Goal: Check status: Check status

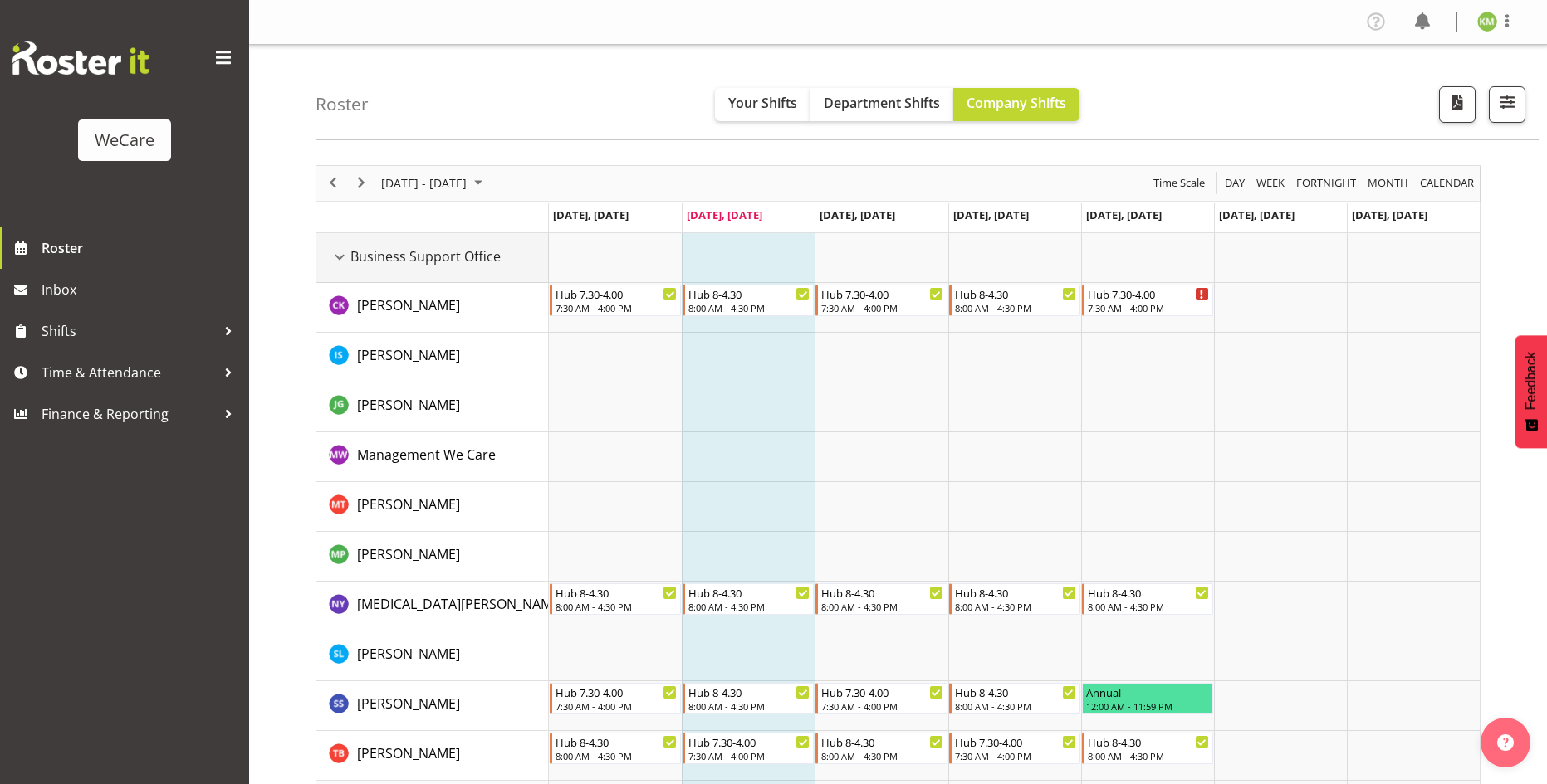
click at [338, 259] on div "Business Support Office resource" at bounding box center [339, 257] width 22 height 22
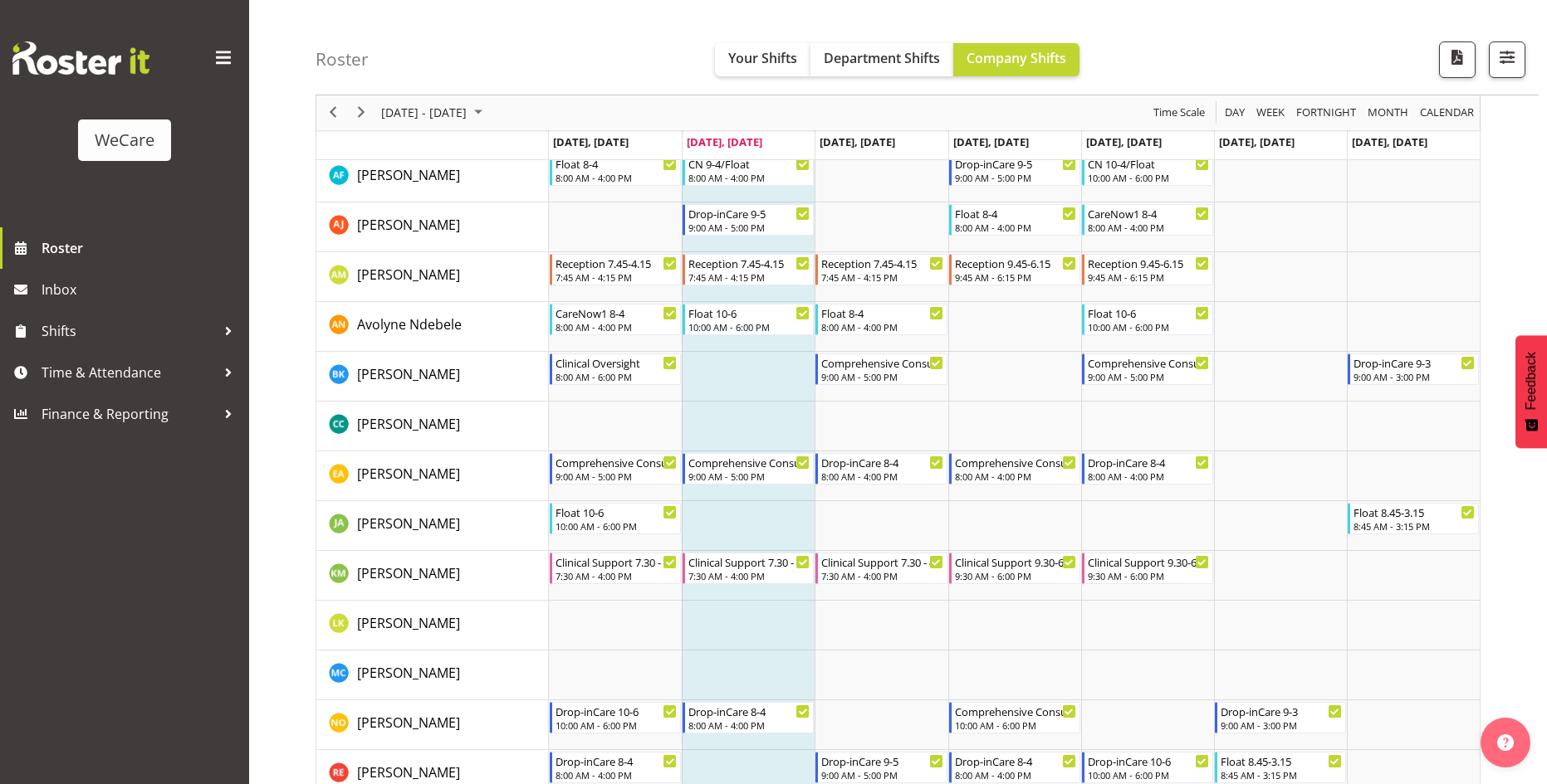
scroll to position [332, 0]
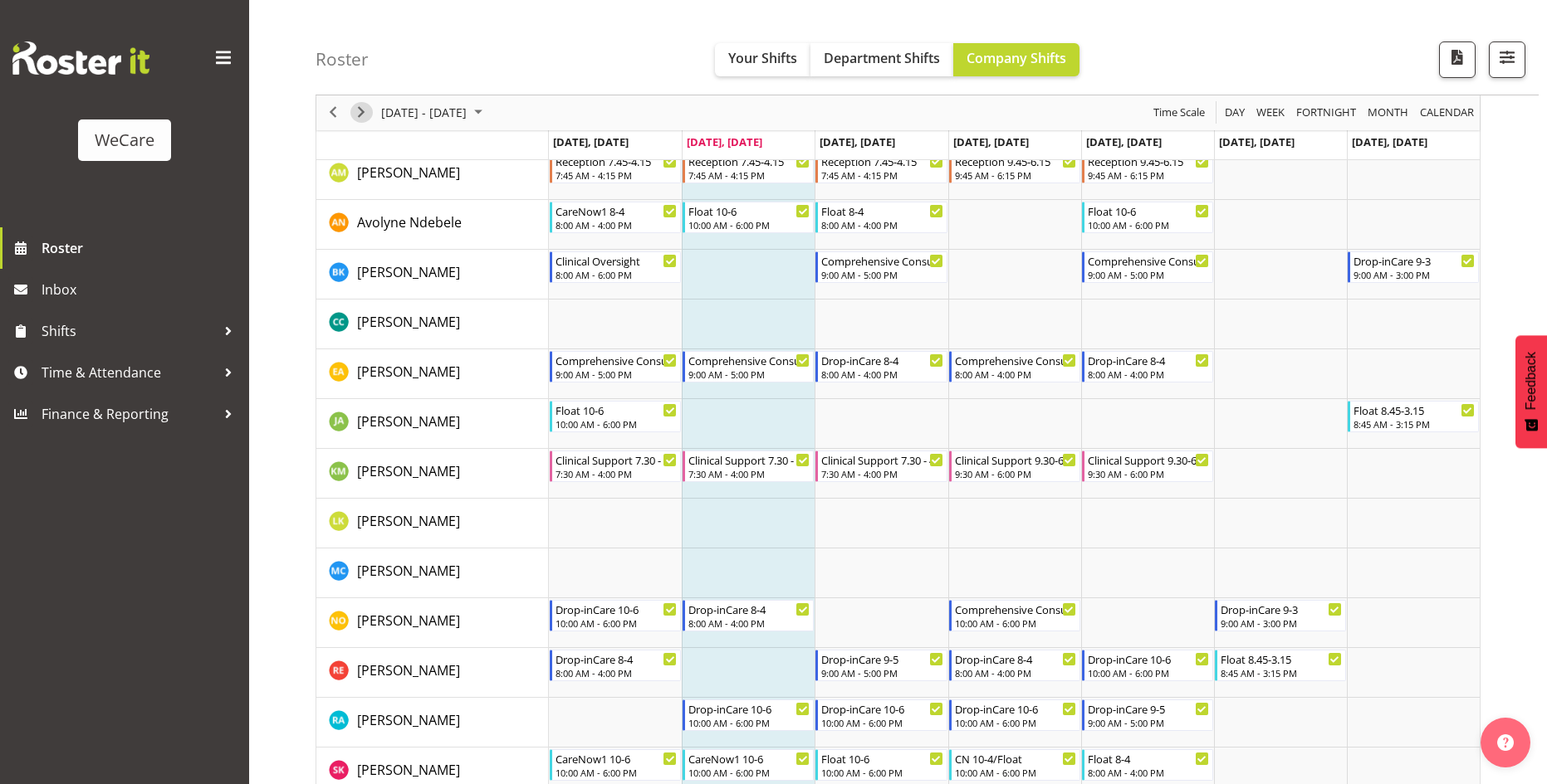
drag, startPoint x: 363, startPoint y: 109, endPoint x: 471, endPoint y: 107, distance: 108.0
click at [364, 109] on span "Next" at bounding box center [361, 113] width 20 height 21
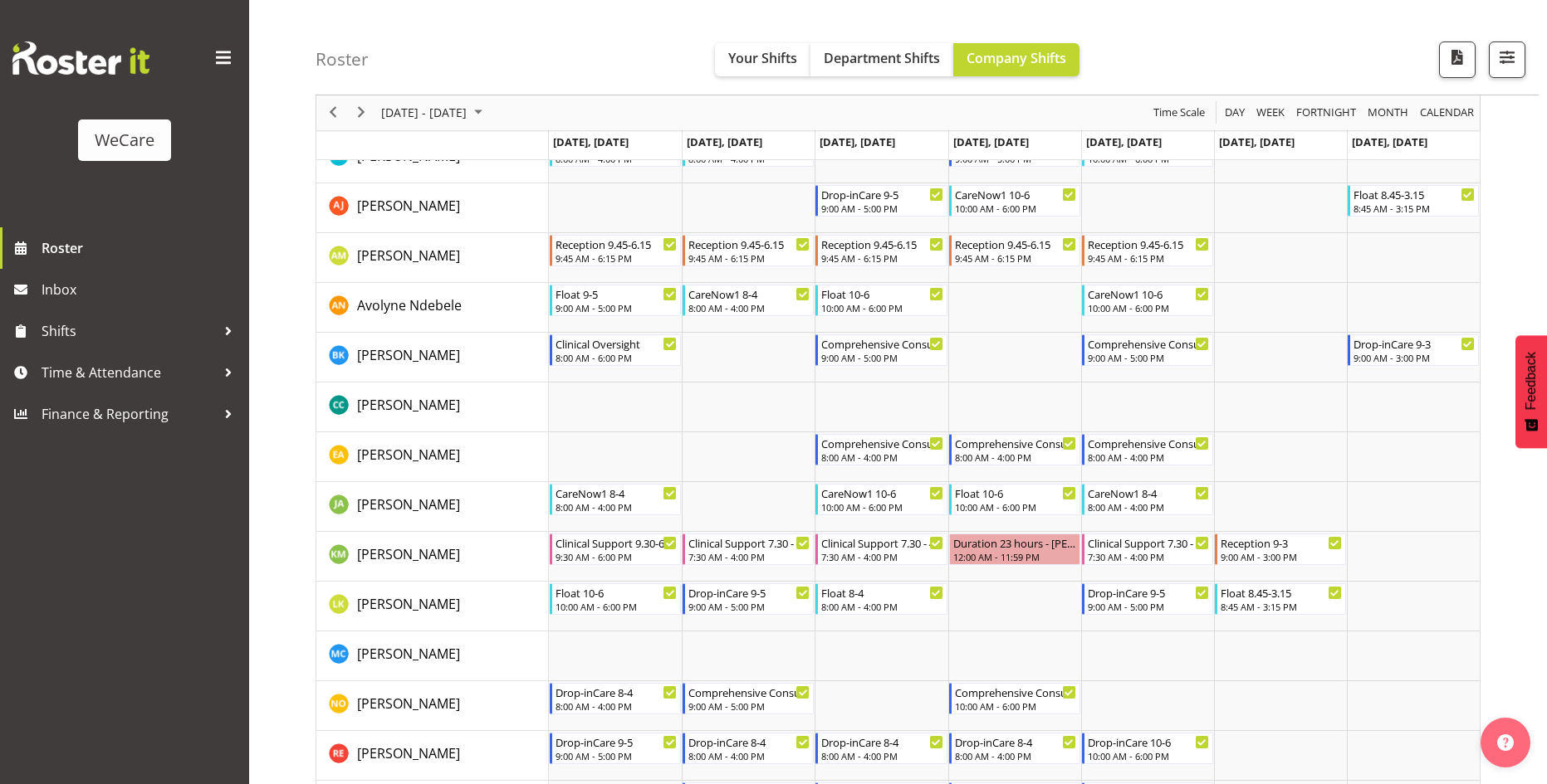
scroll to position [830, 0]
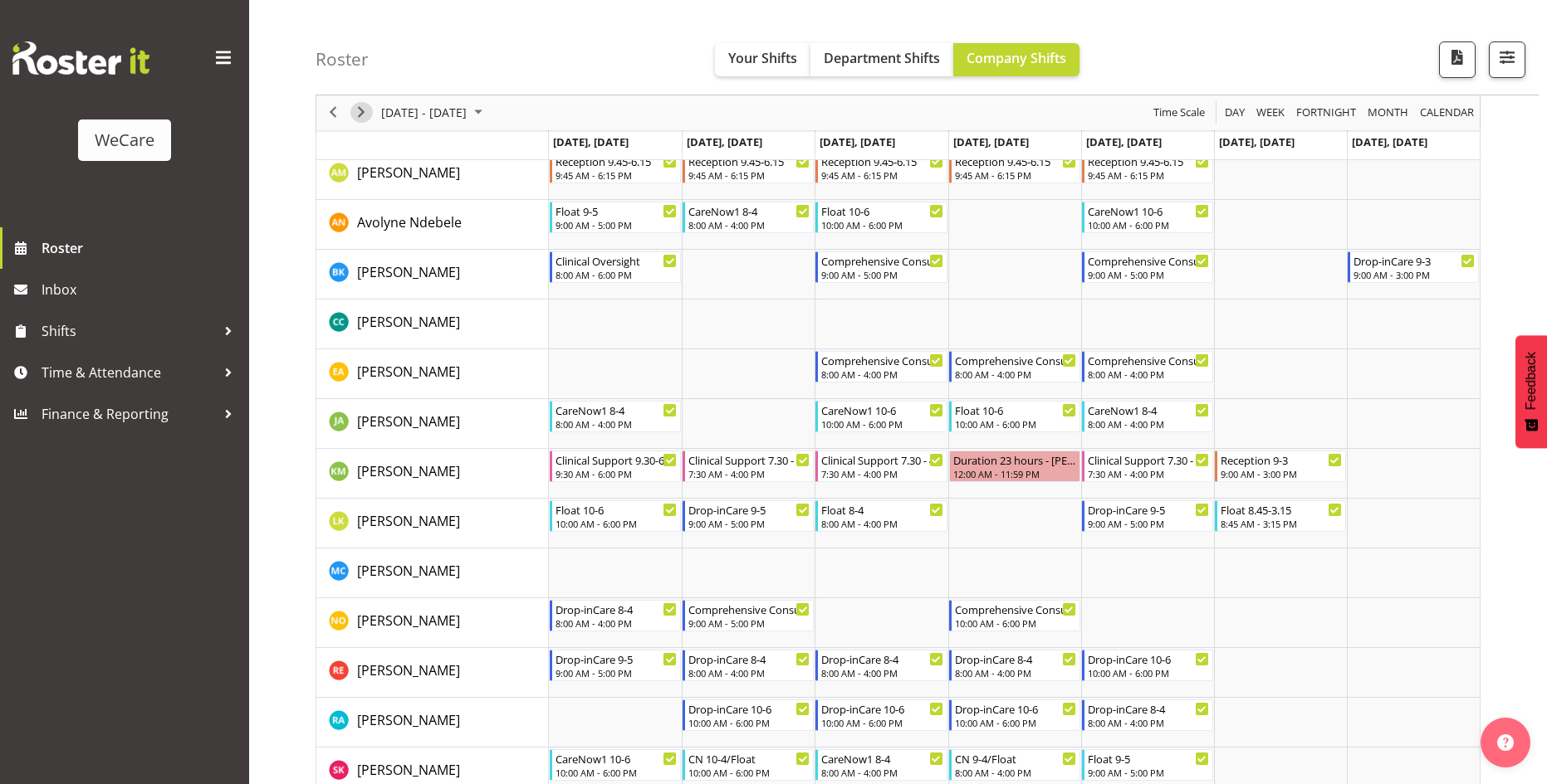
click at [364, 121] on span "Next" at bounding box center [361, 113] width 20 height 21
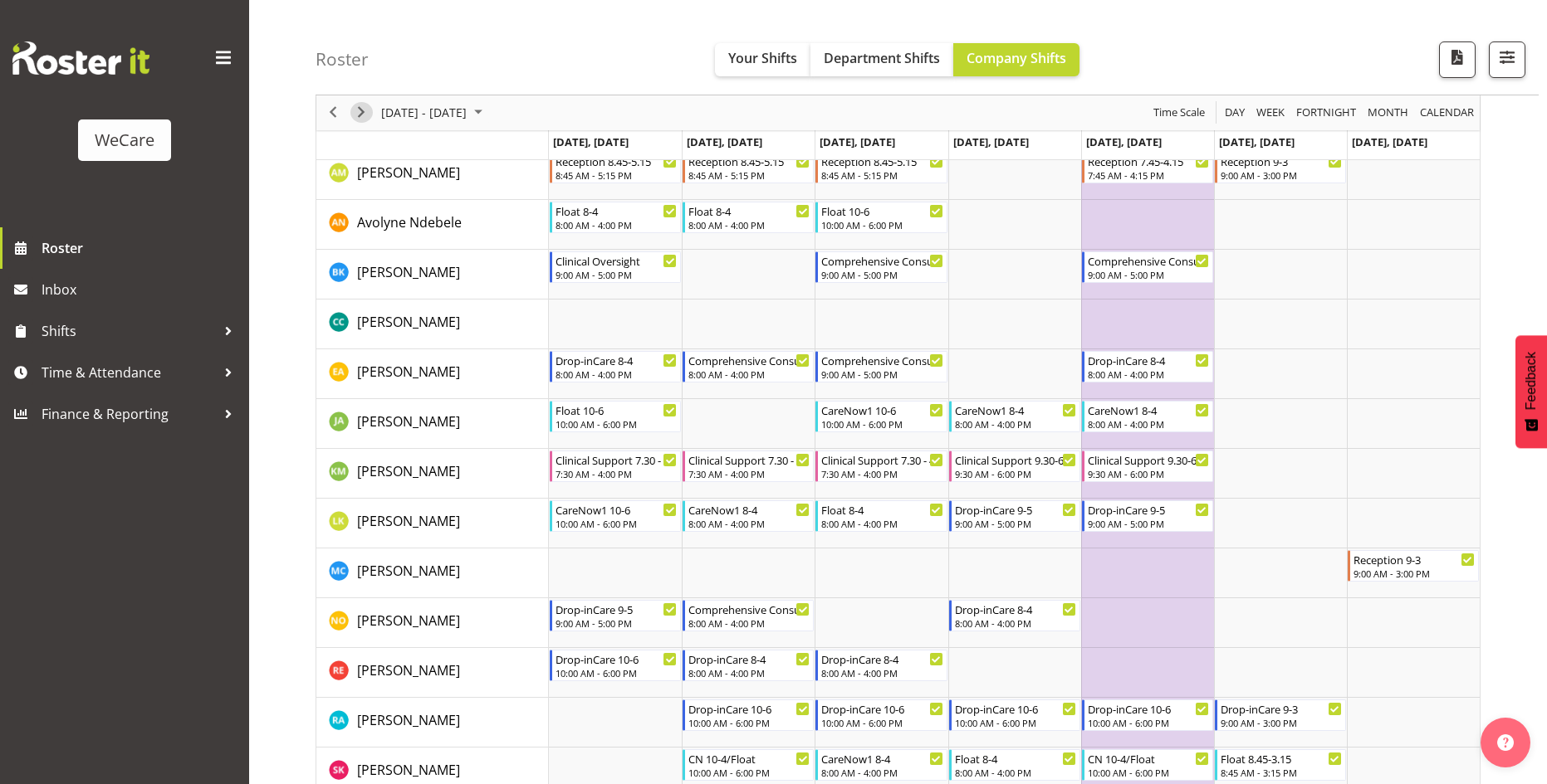
click at [363, 115] on span "Next" at bounding box center [361, 113] width 20 height 21
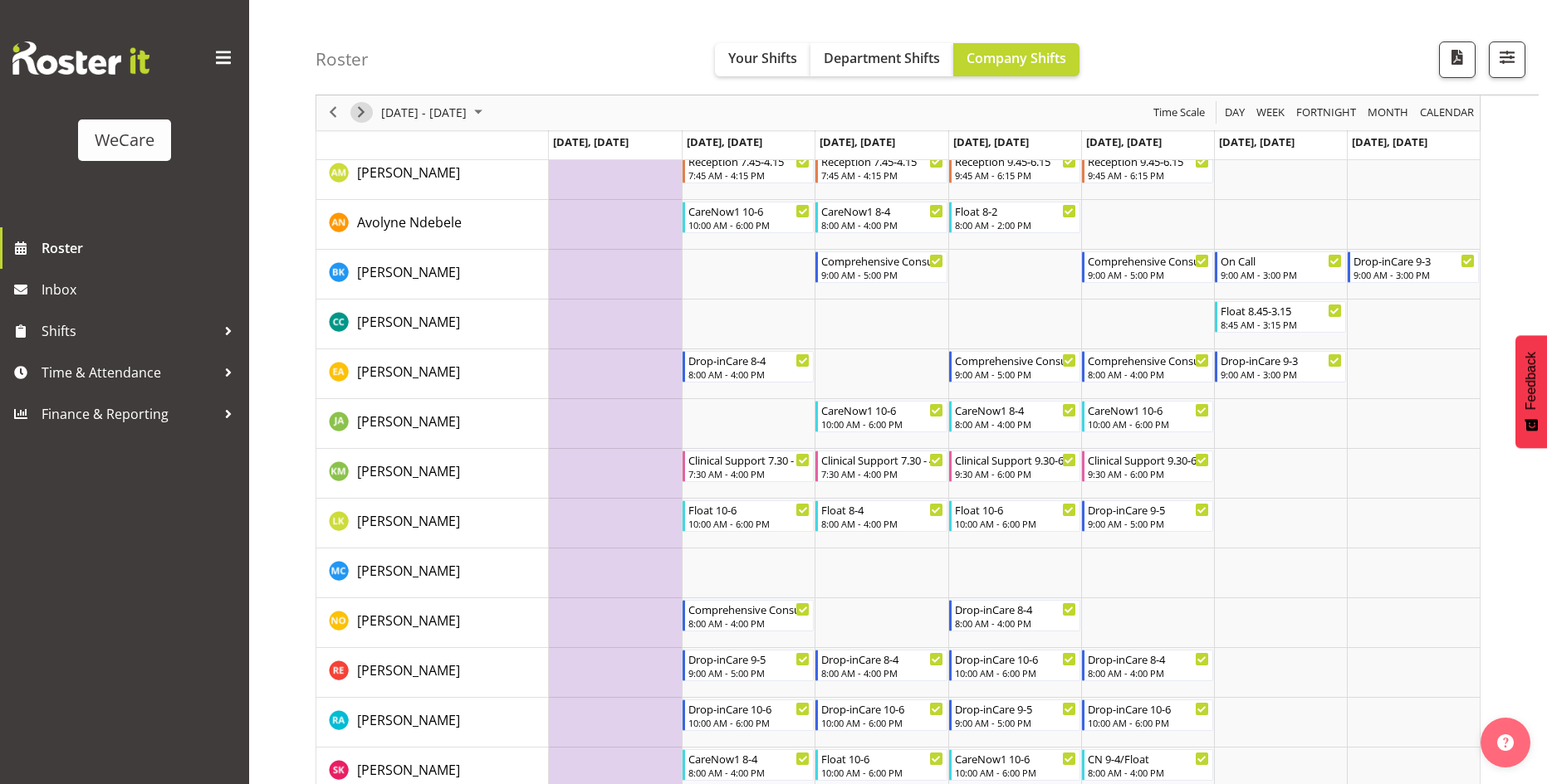
click at [363, 113] on span "Next" at bounding box center [361, 113] width 20 height 21
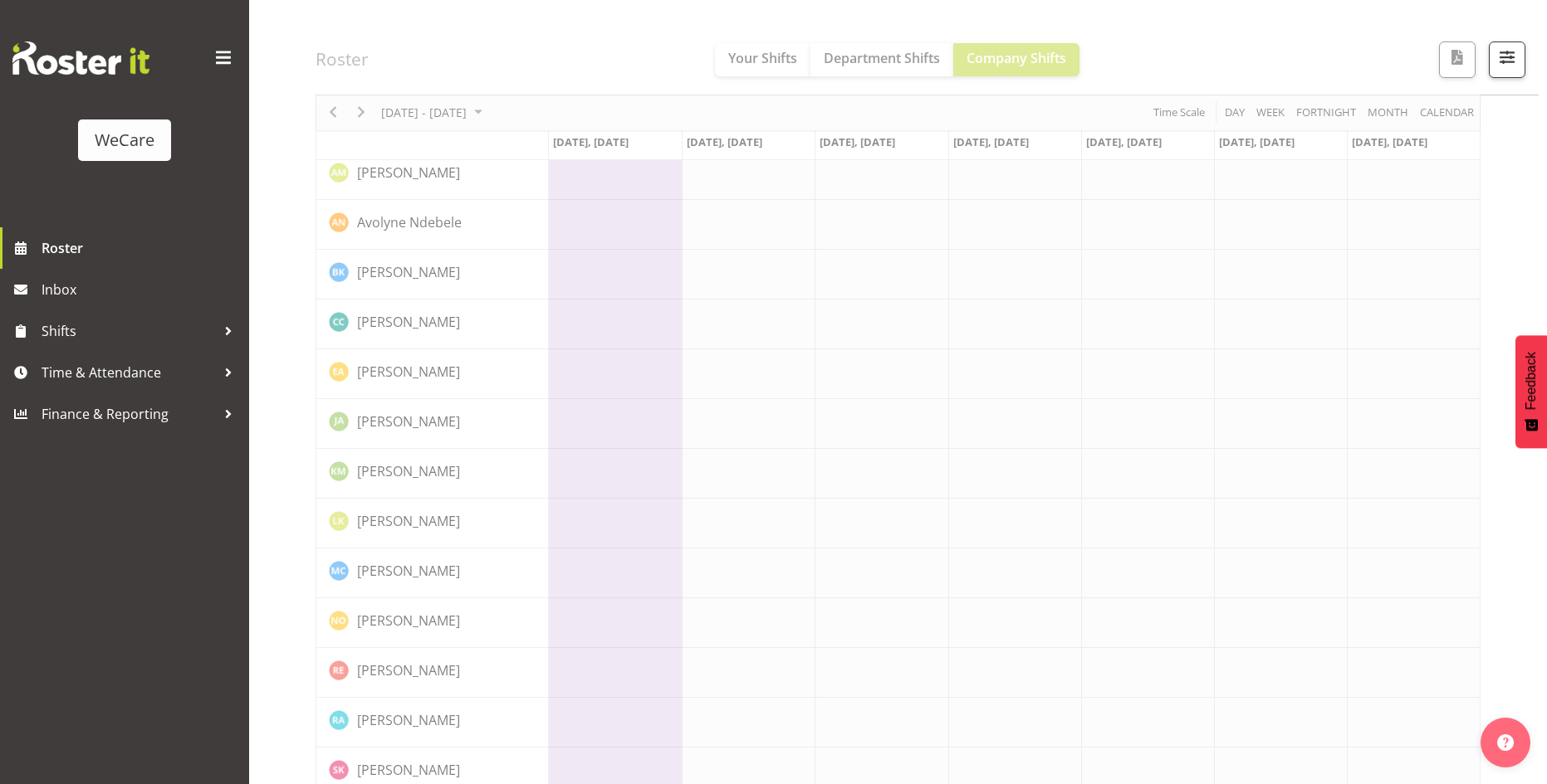
drag, startPoint x: 363, startPoint y: 113, endPoint x: 426, endPoint y: 76, distance: 73.1
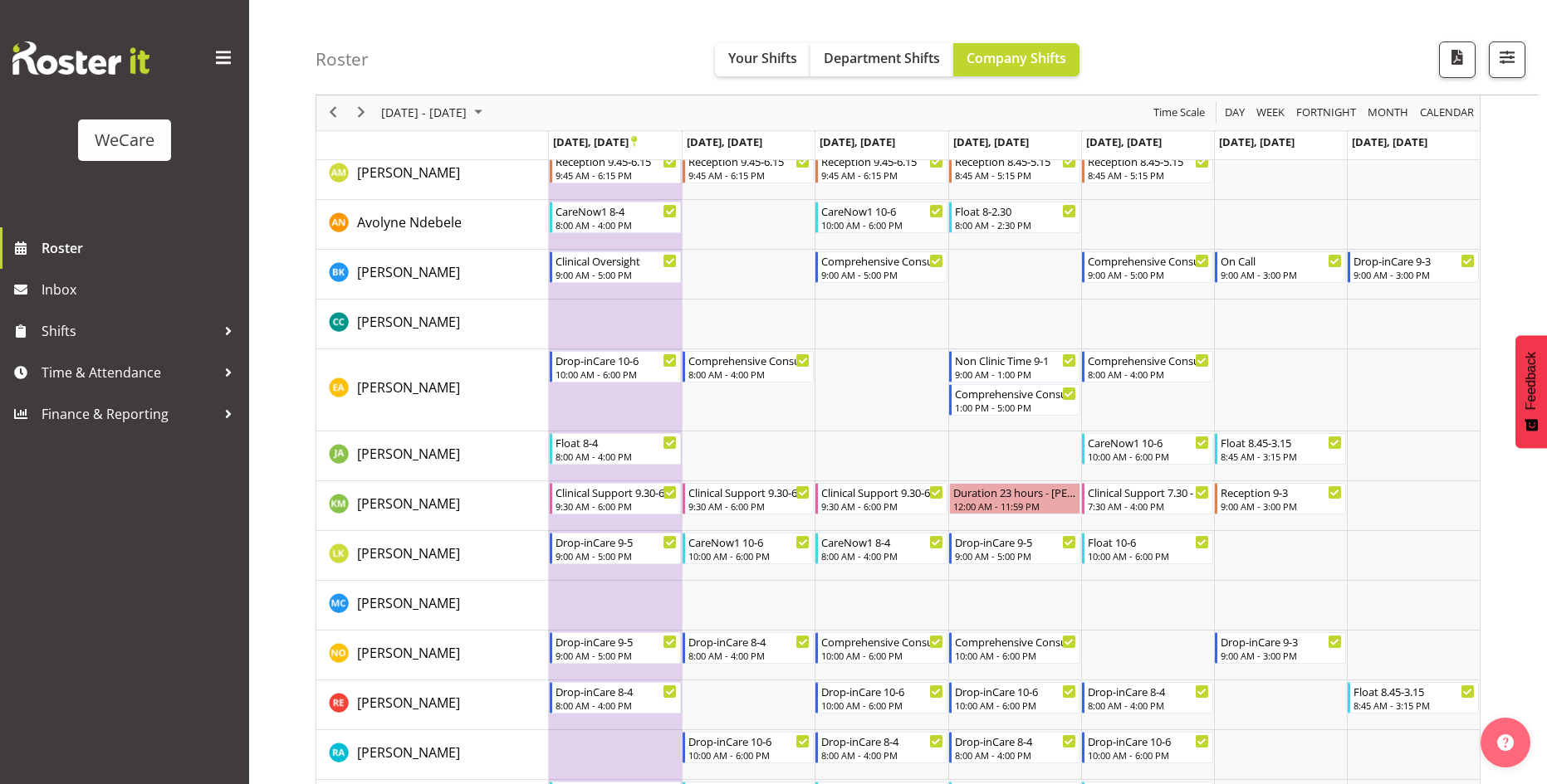
drag, startPoint x: 426, startPoint y: 76, endPoint x: 503, endPoint y: 34, distance: 87.7
click at [503, 33] on div "Roster Your Shifts Department Shifts Company Shifts All Locations Clear Busines…" at bounding box center [927, 47] width 1223 height 96
click at [363, 115] on span "Next" at bounding box center [361, 113] width 20 height 21
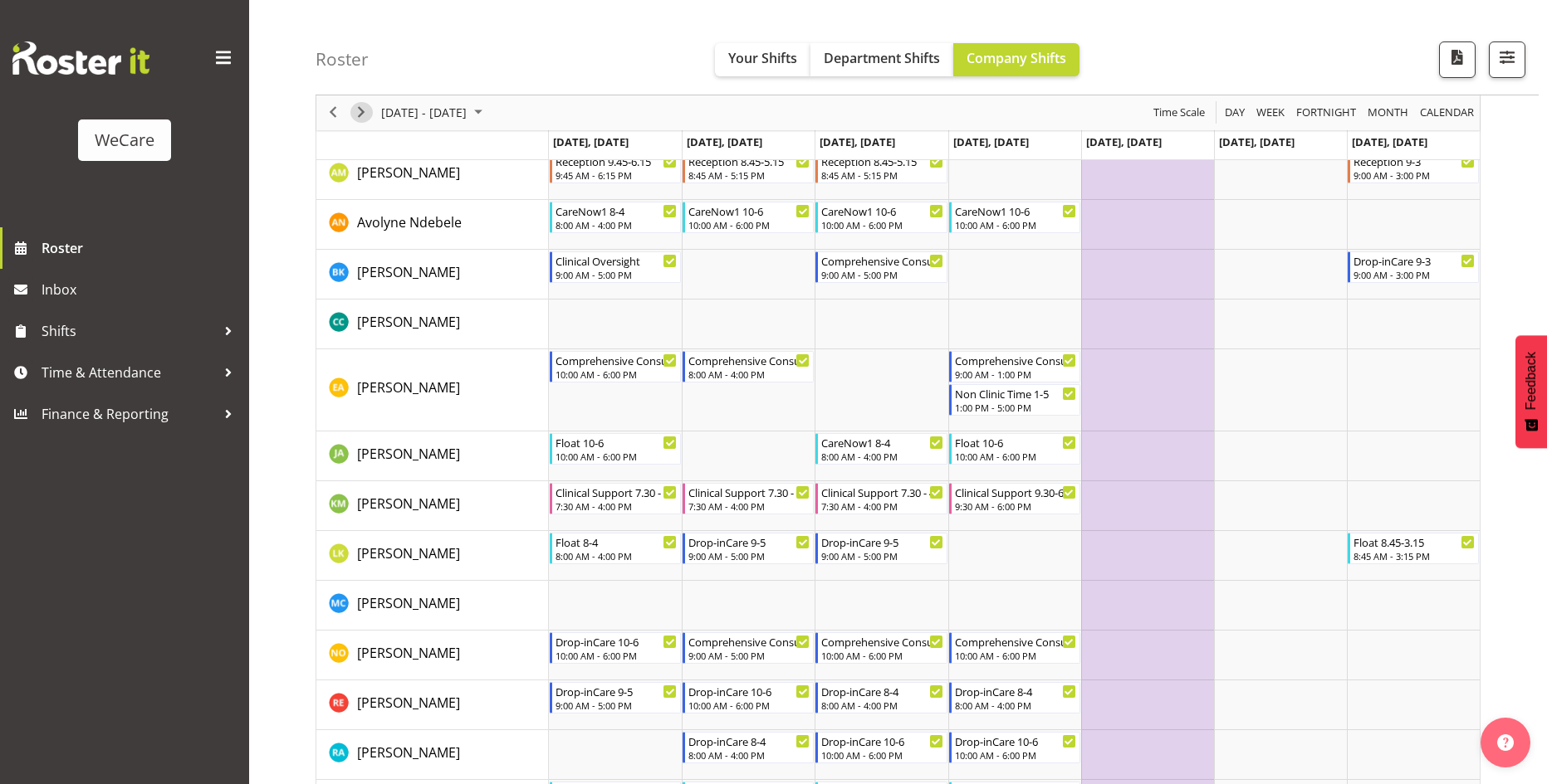
click at [360, 111] on span "Next" at bounding box center [361, 113] width 20 height 21
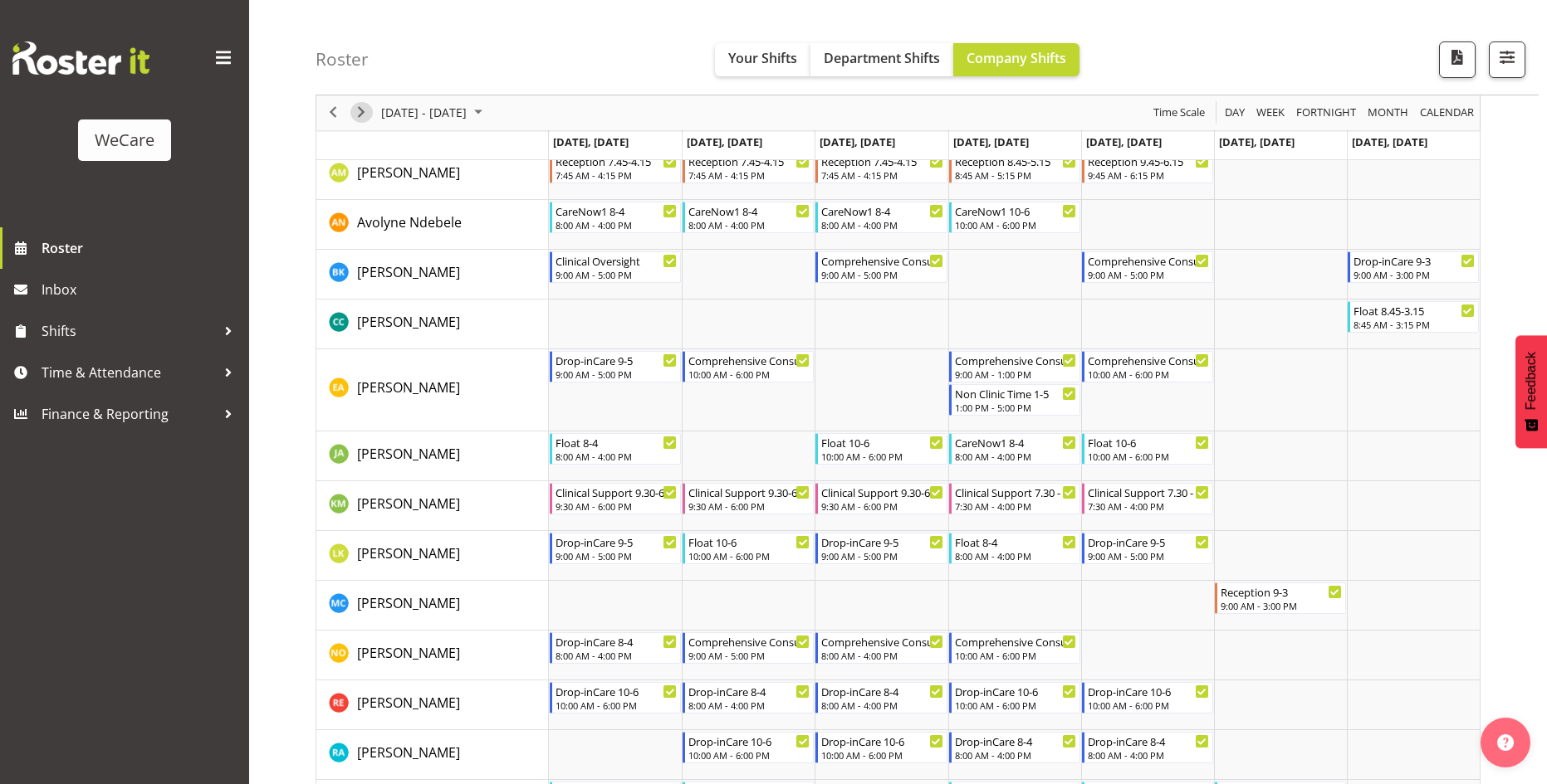
click at [367, 111] on span "Next" at bounding box center [361, 113] width 20 height 21
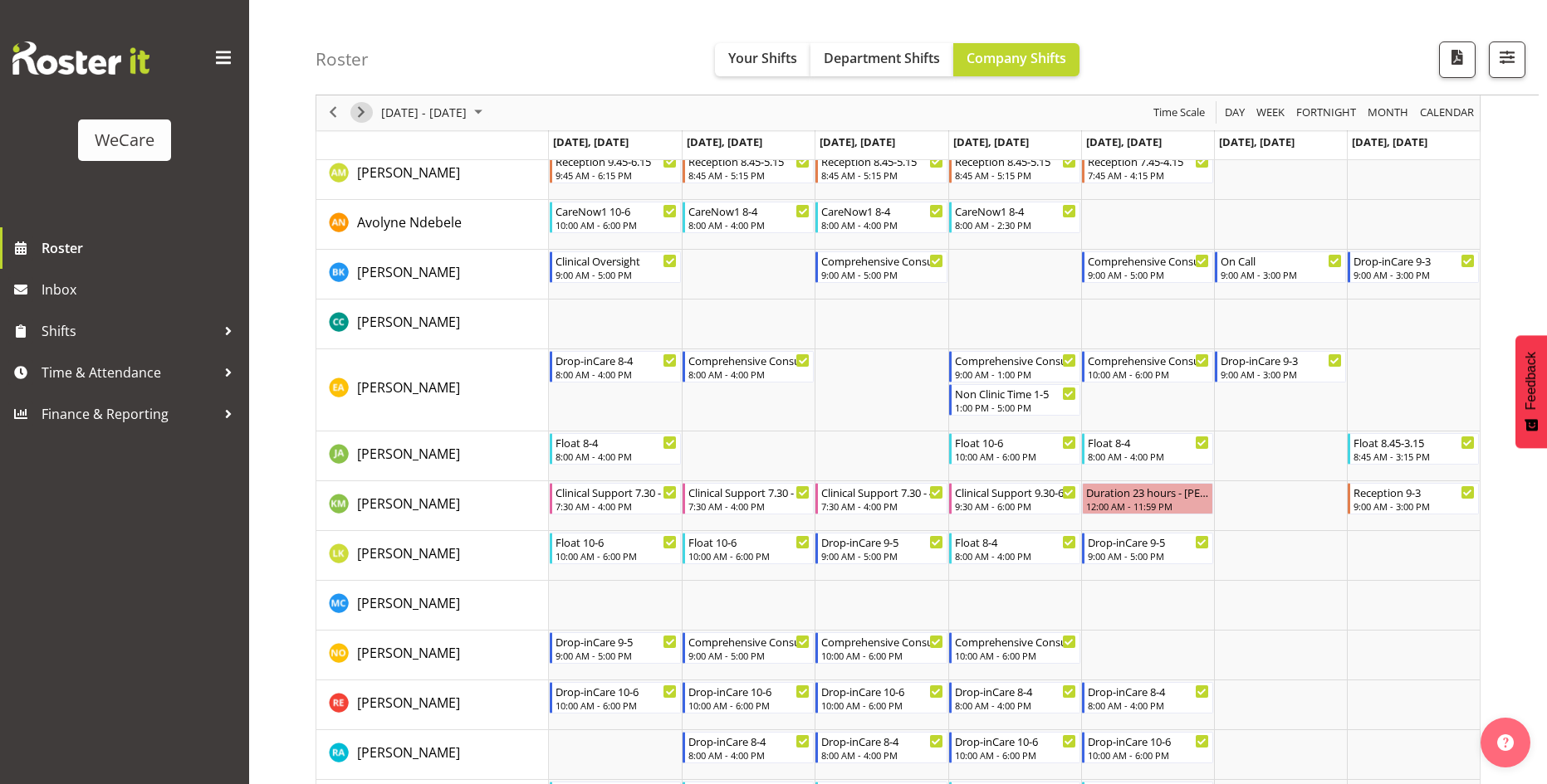
click at [360, 122] on span "Next" at bounding box center [361, 113] width 20 height 21
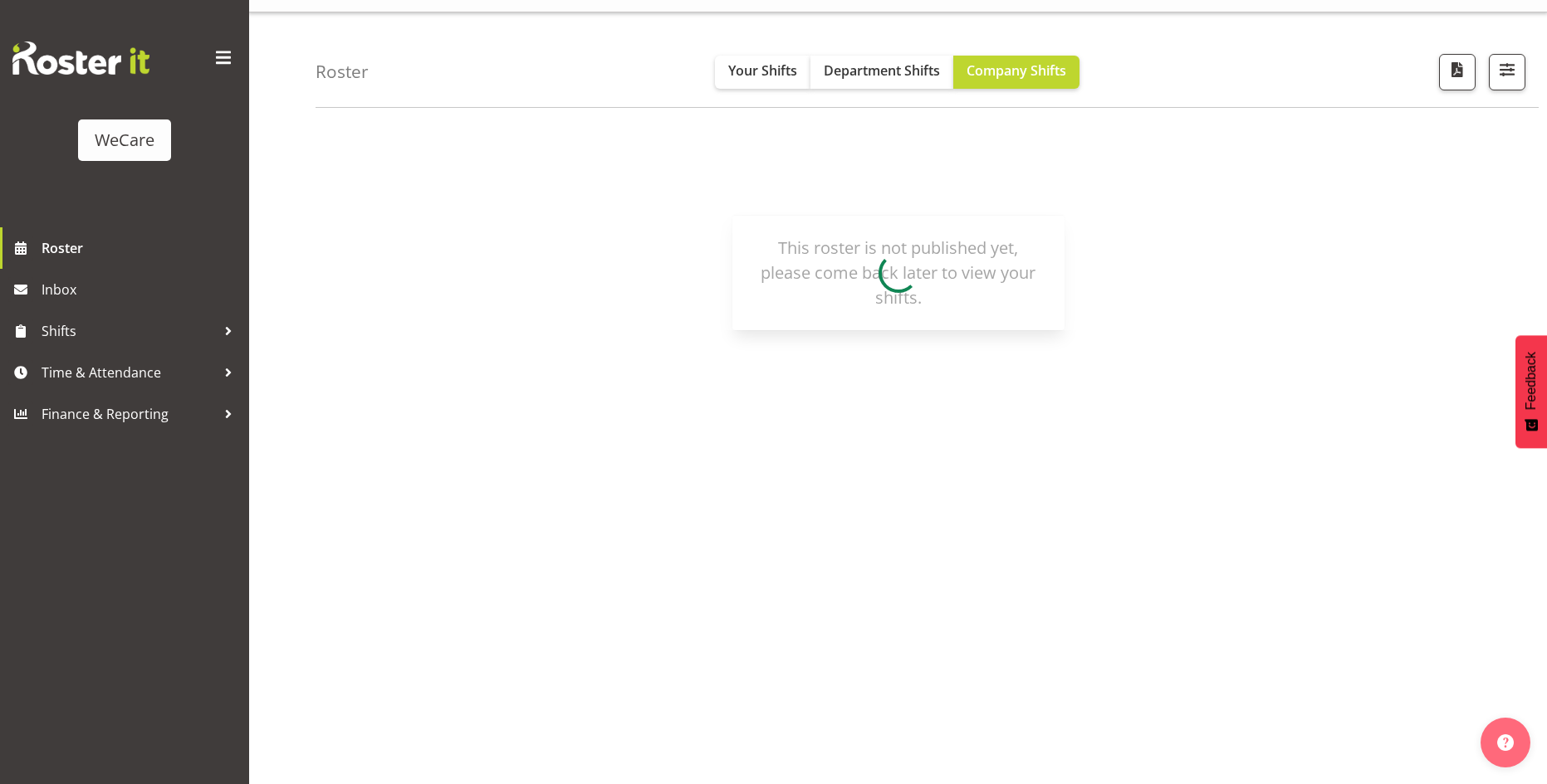
scroll to position [32, 0]
click at [744, 81] on button "Your Shifts" at bounding box center [763, 72] width 96 height 33
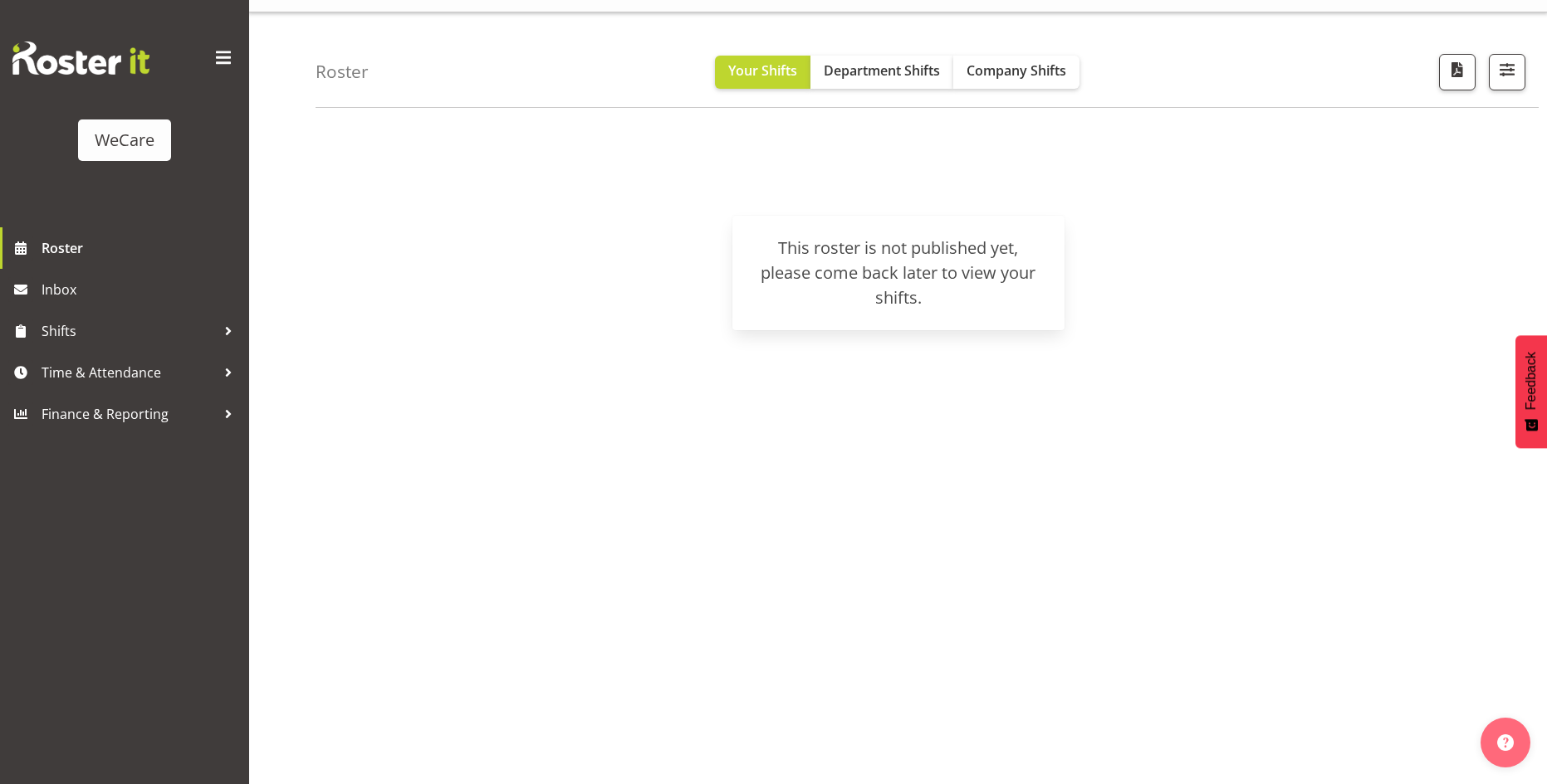
click at [16, 0] on html "WeCare Roster Inbox Shifts Time & Attendance Finance & Reporting Profile Log Ou…" at bounding box center [773, 360] width 1547 height 784
